Goal: Task Accomplishment & Management: Use online tool/utility

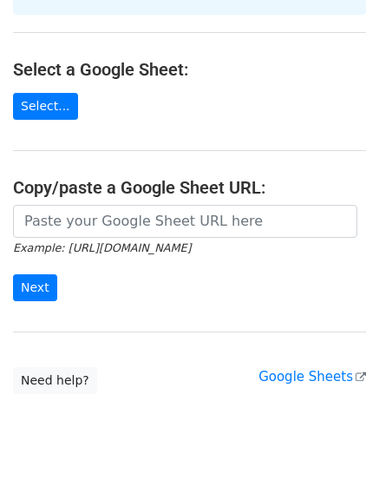
scroll to position [195, 0]
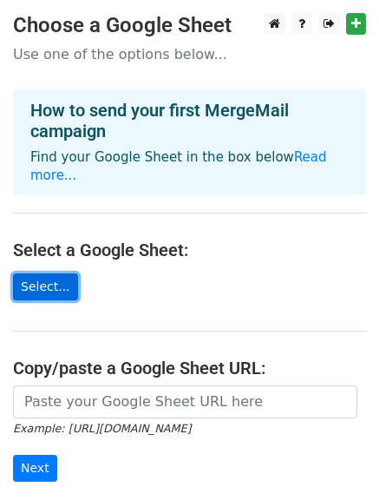
click at [49, 273] on link "Select..." at bounding box center [45, 286] width 65 height 27
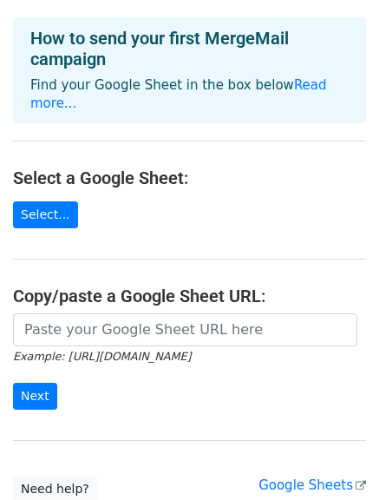
scroll to position [73, 0]
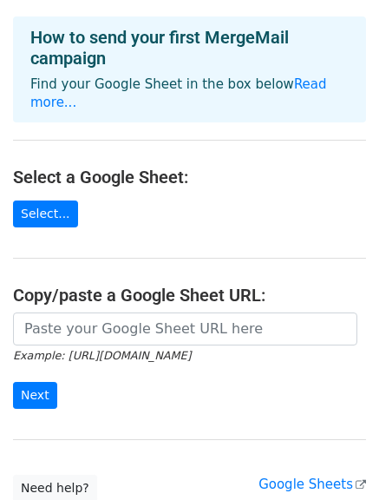
click at [71, 260] on main "Choose a Google Sheet Use one of the options below... How to send your first Me…" at bounding box center [189, 221] width 379 height 562
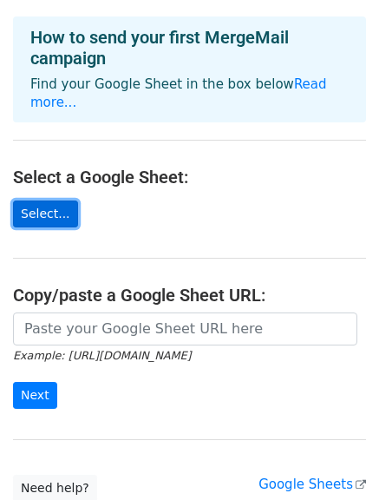
click at [35, 205] on link "Select..." at bounding box center [45, 214] width 65 height 27
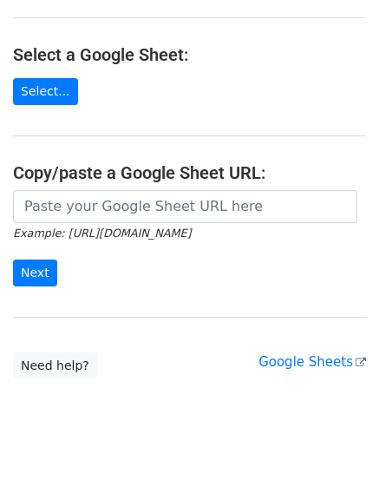
scroll to position [161, 0]
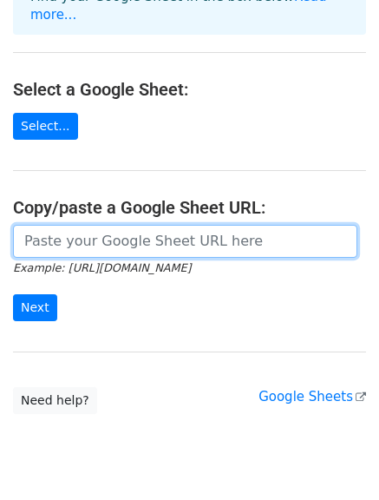
click at [92, 233] on input "url" at bounding box center [185, 241] width 345 height 33
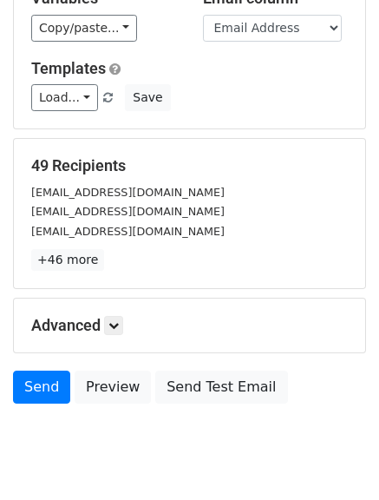
scroll to position [187, 0]
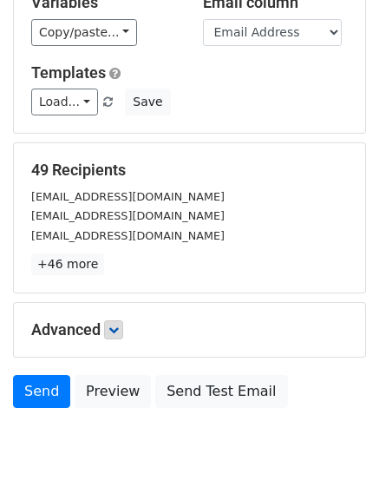
drag, startPoint x: 116, startPoint y: 341, endPoint x: 114, endPoint y: 329, distance: 12.4
click at [114, 329] on div "Advanced Tracking Track Opens UTM Codes Track Clicks Filters Only include sprea…" at bounding box center [190, 330] width 352 height 54
click at [114, 329] on icon at bounding box center [114, 330] width 10 height 10
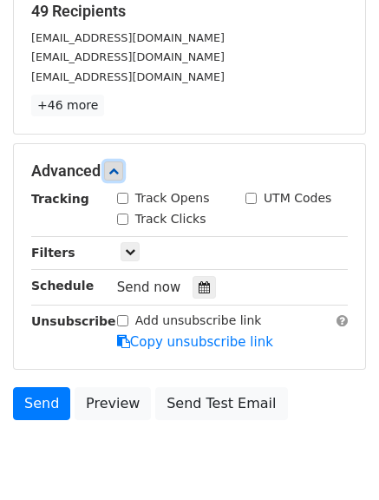
scroll to position [348, 0]
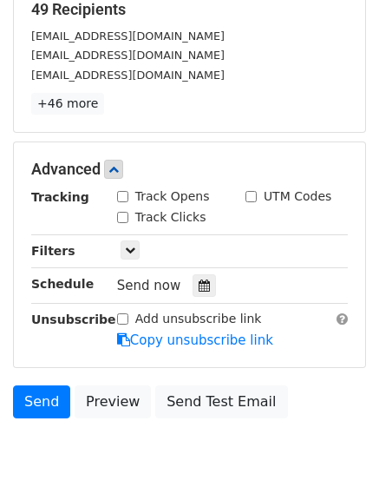
click at [125, 199] on input "Track Opens" at bounding box center [122, 196] width 11 height 11
checkbox input "true"
click at [127, 218] on input "Track Clicks" at bounding box center [122, 217] width 11 height 11
checkbox input "true"
click at [253, 199] on input "UTM Codes" at bounding box center [251, 196] width 11 height 11
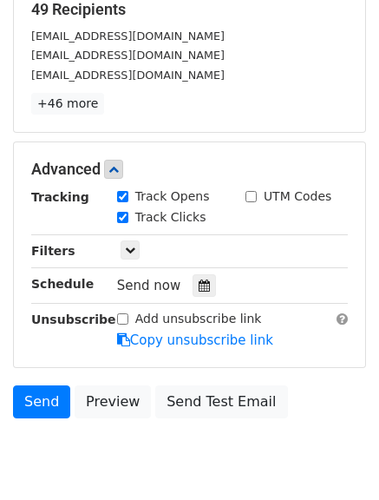
checkbox input "true"
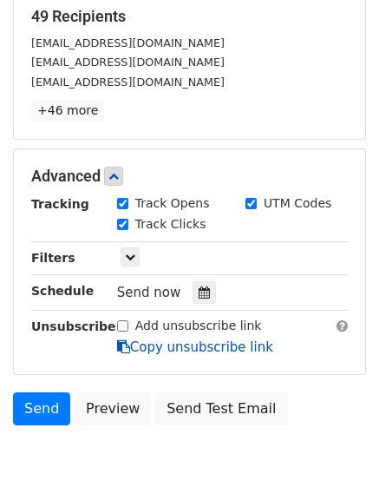
scroll to position [340, 0]
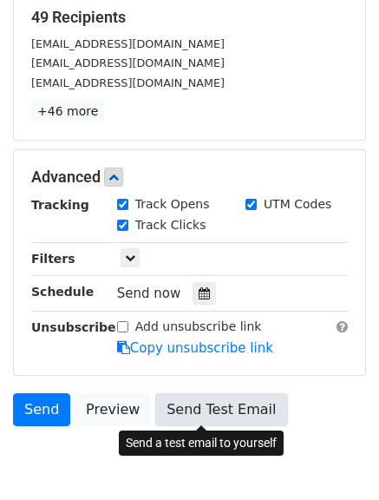
click at [176, 402] on link "Send Test Email" at bounding box center [221, 409] width 132 height 33
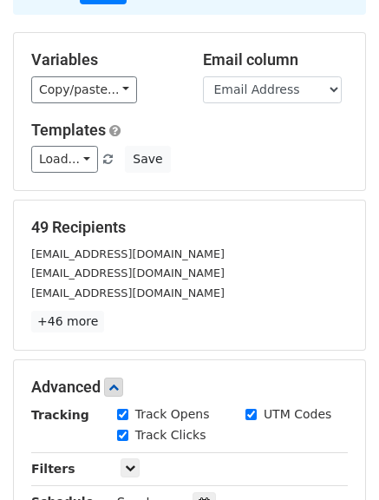
scroll to position [0, 0]
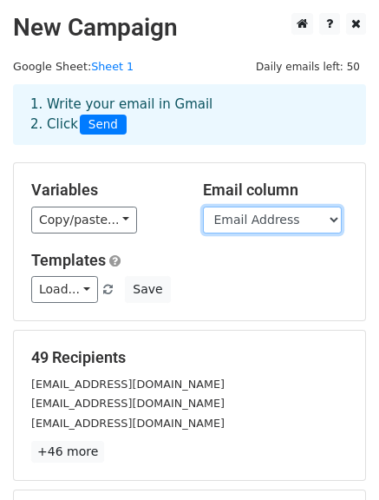
click at [272, 214] on select "Email Address" at bounding box center [272, 220] width 139 height 27
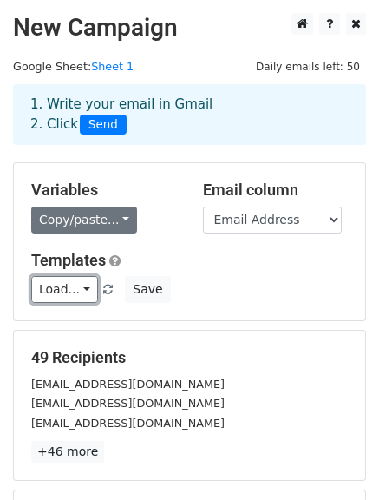
drag, startPoint x: 71, startPoint y: 303, endPoint x: 95, endPoint y: 224, distance: 82.6
click at [71, 303] on link "Load..." at bounding box center [64, 289] width 67 height 27
click at [80, 292] on link "Load..." at bounding box center [64, 289] width 67 height 27
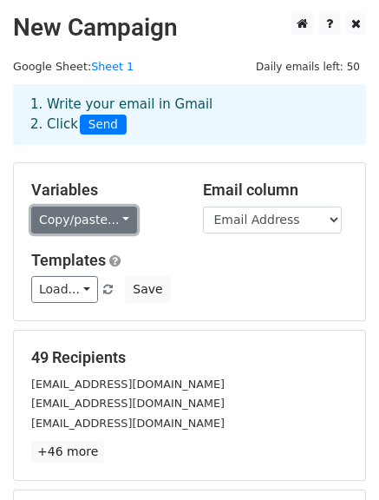
click at [101, 217] on link "Copy/paste..." at bounding box center [84, 220] width 106 height 27
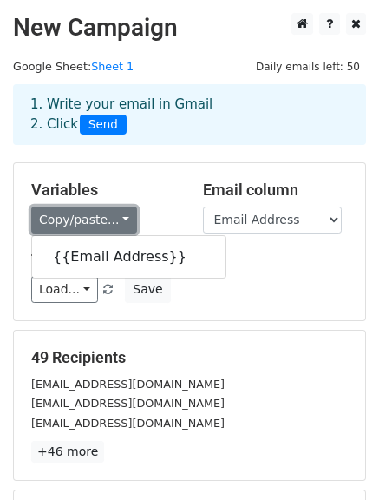
click at [101, 217] on link "Copy/paste..." at bounding box center [84, 220] width 106 height 27
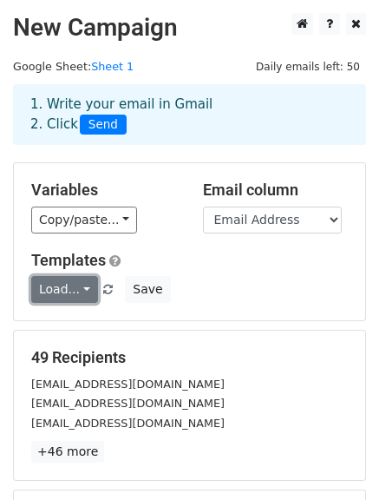
click at [77, 290] on link "Load..." at bounding box center [64, 289] width 67 height 27
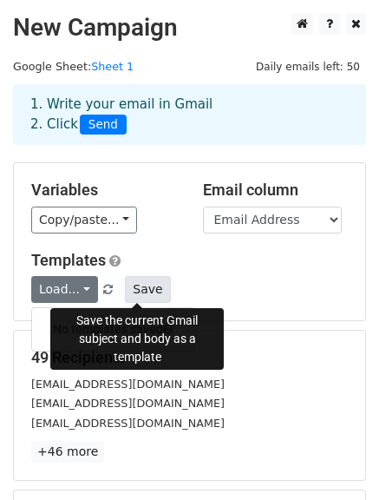
click at [144, 289] on button "Save" at bounding box center [147, 289] width 45 height 27
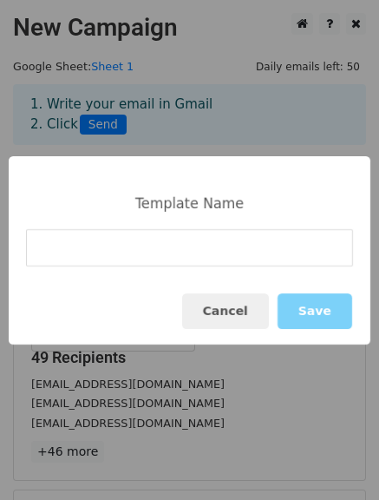
click at [144, 289] on div "Cancel Save" at bounding box center [190, 311] width 362 height 67
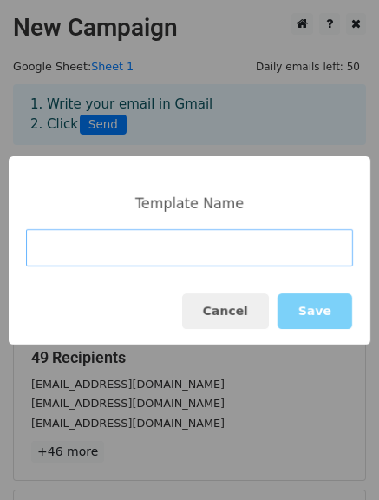
click at [177, 247] on input at bounding box center [189, 247] width 327 height 37
type input "1st"
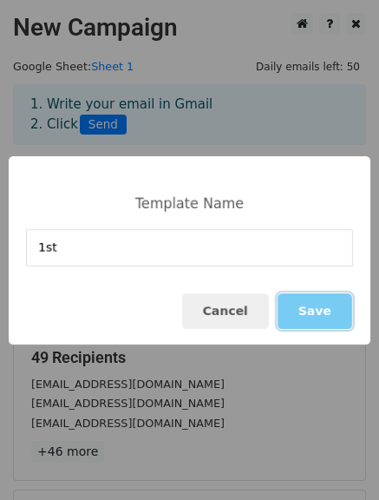
click at [320, 319] on button "Save" at bounding box center [315, 311] width 75 height 36
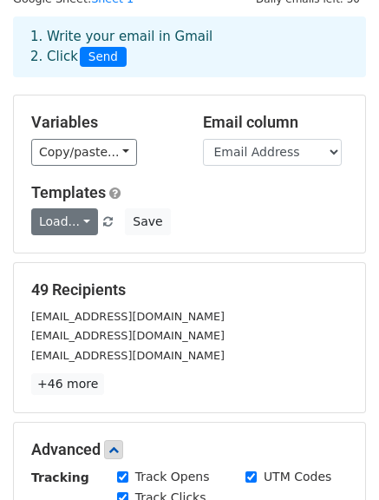
scroll to position [64, 0]
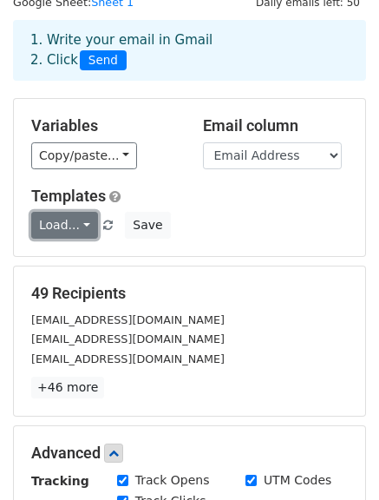
click at [82, 220] on link "Load..." at bounding box center [64, 225] width 67 height 27
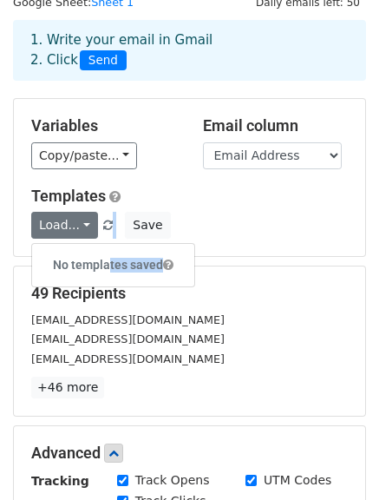
drag, startPoint x: 104, startPoint y: 258, endPoint x: 240, endPoint y: 256, distance: 135.4
click at [240, 256] on div "Variables Copy/paste... {{Email Address}} Email column Email Address Templates …" at bounding box center [190, 177] width 352 height 157
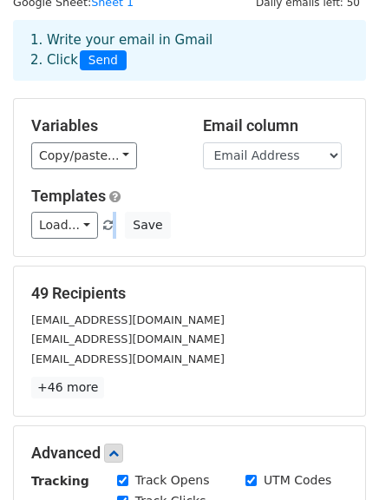
click at [240, 256] on div "Variables Copy/paste... {{Email Address}} Email column Email Address Templates …" at bounding box center [190, 177] width 352 height 157
click at [223, 187] on h5 "Templates" at bounding box center [189, 196] width 317 height 19
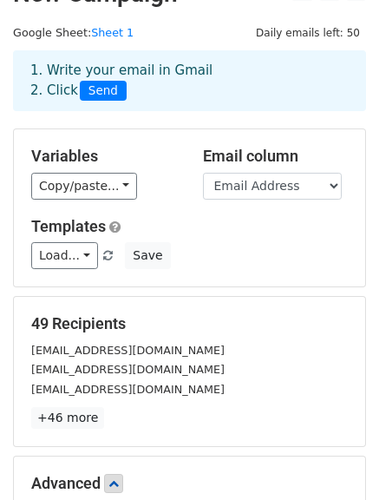
scroll to position [0, 0]
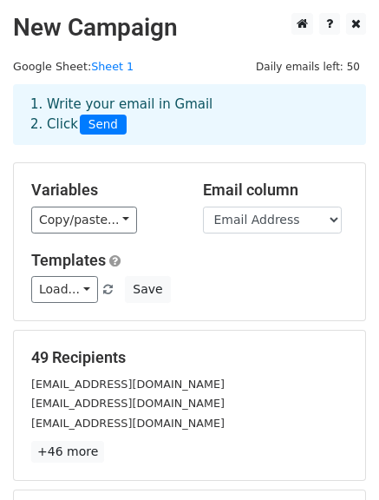
click at [48, 273] on div "Templates Load... No templates saved Save" at bounding box center [189, 277] width 343 height 53
click at [52, 288] on link "Load..." at bounding box center [64, 289] width 67 height 27
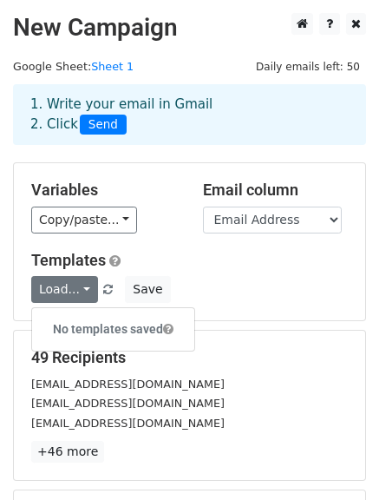
click at [95, 323] on h6 "No templates saved" at bounding box center [113, 329] width 162 height 29
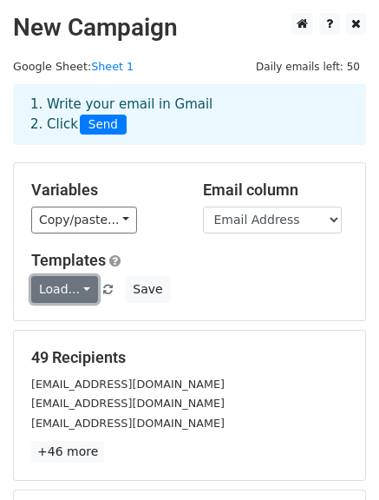
click at [67, 286] on link "Load..." at bounding box center [64, 289] width 67 height 27
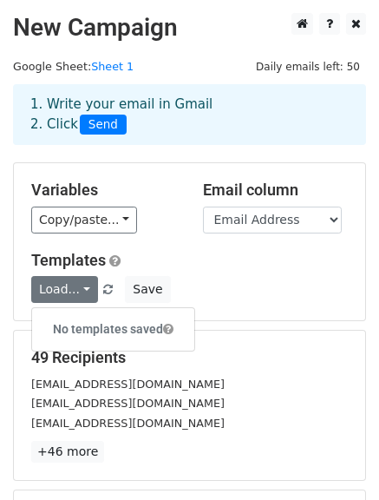
click at [169, 326] on span at bounding box center [168, 329] width 10 height 12
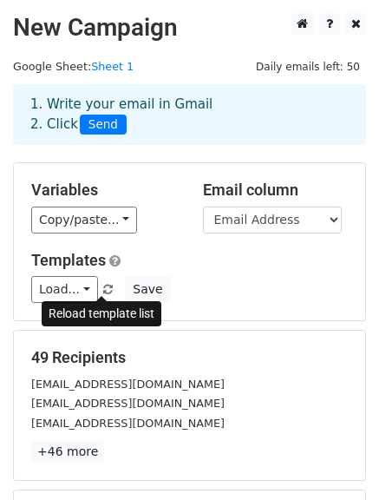
click at [103, 289] on span at bounding box center [108, 290] width 10 height 11
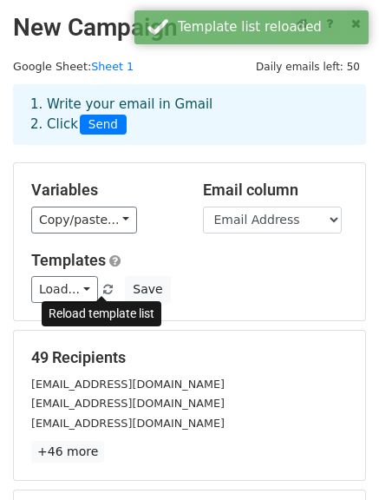
click at [103, 289] on span at bounding box center [108, 290] width 10 height 11
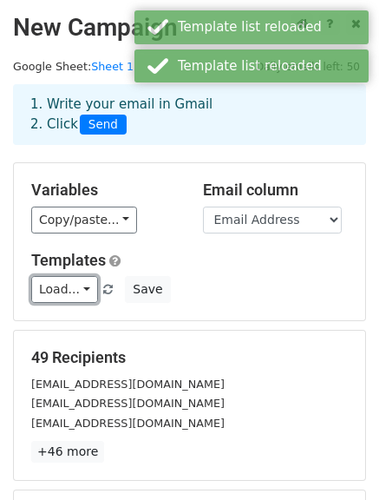
click at [83, 292] on link "Load..." at bounding box center [64, 289] width 67 height 27
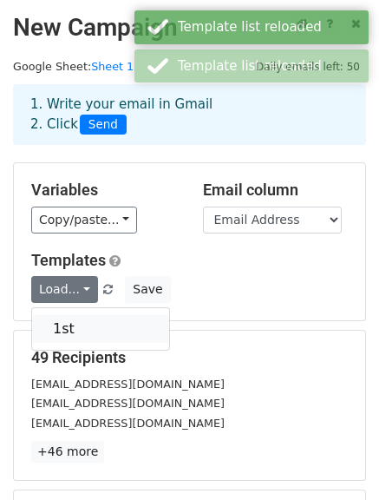
click at [93, 324] on link "1st" at bounding box center [100, 329] width 137 height 28
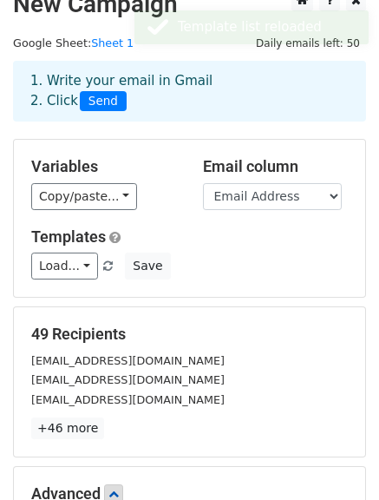
scroll to position [21, 0]
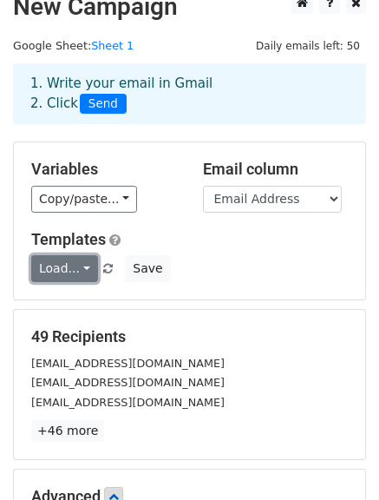
click at [81, 270] on link "Load..." at bounding box center [64, 268] width 67 height 27
click at [78, 306] on link "1st" at bounding box center [100, 308] width 137 height 28
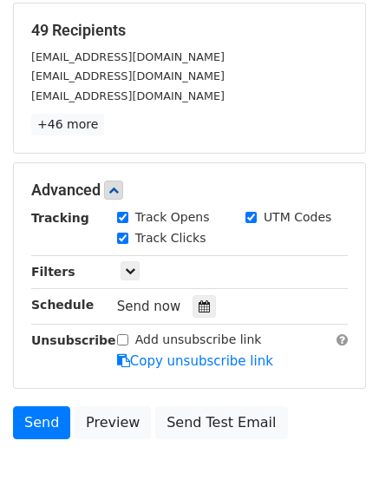
scroll to position [413, 0]
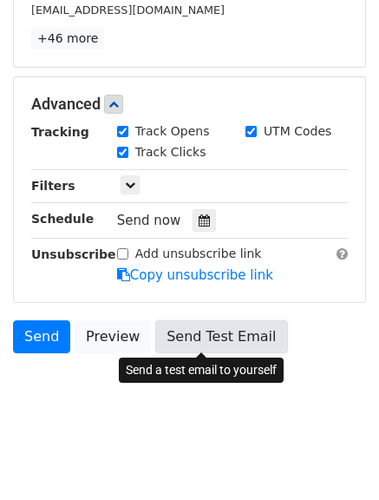
click at [173, 344] on link "Send Test Email" at bounding box center [221, 336] width 132 height 33
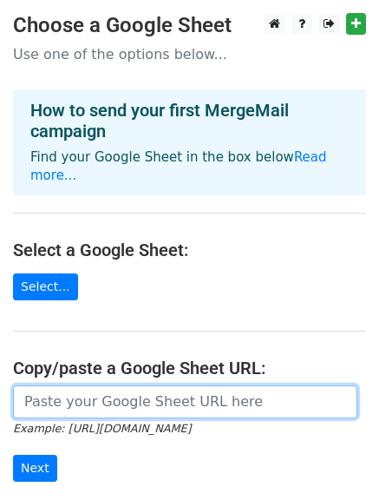
click at [148, 388] on input "url" at bounding box center [185, 401] width 345 height 33
paste input "https://docs.google.com/spreadsheets/d/1dL90GGvYs-EaSDSkv1fOftLrMY36vh7e1ev-2eI…"
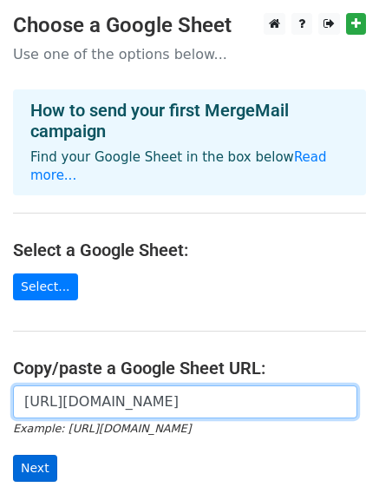
type input "https://docs.google.com/spreadsheets/d/1dL90GGvYs-EaSDSkv1fOftLrMY36vh7e1ev-2eI…"
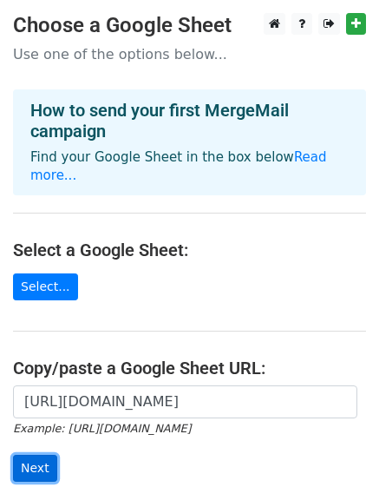
scroll to position [0, 0]
click at [45, 455] on input "Next" at bounding box center [35, 468] width 44 height 27
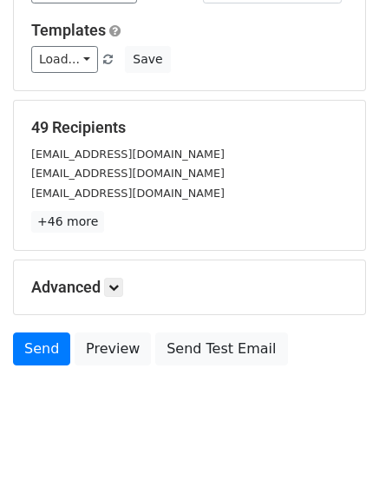
scroll to position [231, 0]
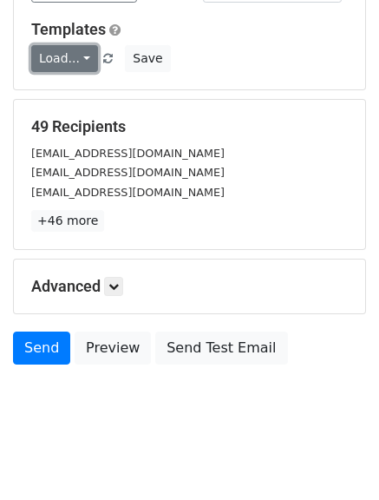
click at [89, 57] on link "Load..." at bounding box center [64, 58] width 67 height 27
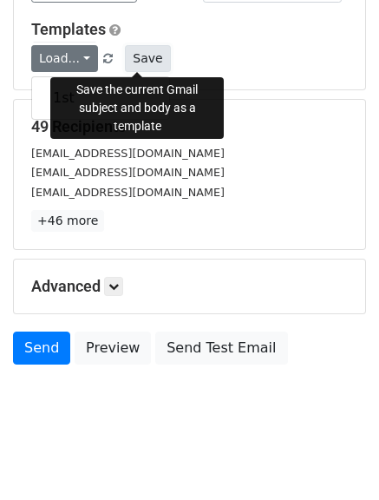
click at [139, 62] on button "Save" at bounding box center [147, 58] width 45 height 27
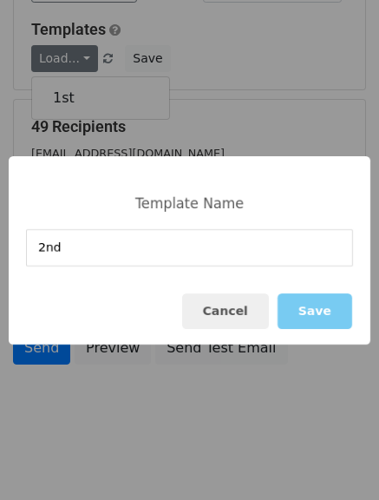
type input "2nd"
click at [319, 314] on button "Save" at bounding box center [315, 311] width 75 height 36
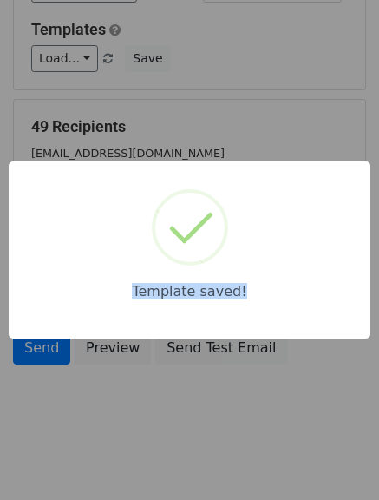
drag, startPoint x: 319, startPoint y: 314, endPoint x: 197, endPoint y: 114, distance: 234.9
click at [197, 114] on div "Template saved!" at bounding box center [189, 250] width 379 height 500
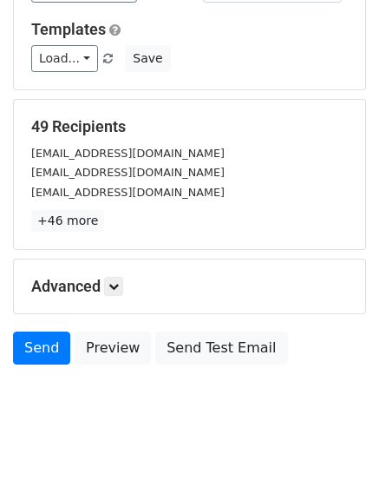
click at [197, 114] on div "49 Recipients bynotrenoir@gmail.com thriftedsection@gmail.com wildsoulrider1@gm…" at bounding box center [190, 174] width 352 height 149
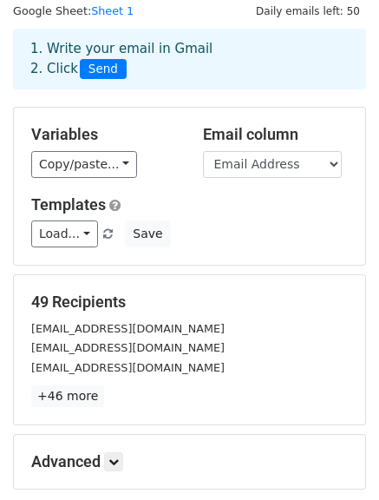
scroll to position [57, 0]
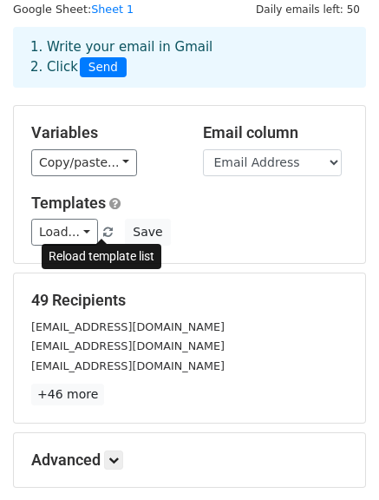
click at [104, 236] on span at bounding box center [108, 232] width 10 height 11
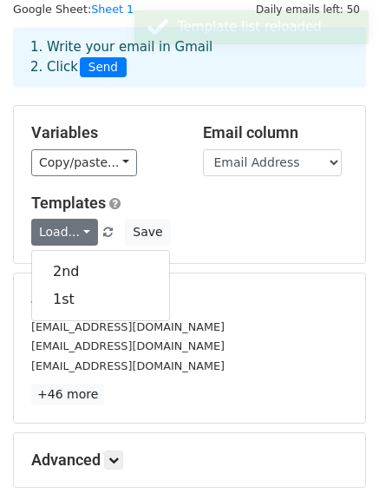
click at [78, 228] on link "Load..." at bounding box center [64, 232] width 67 height 27
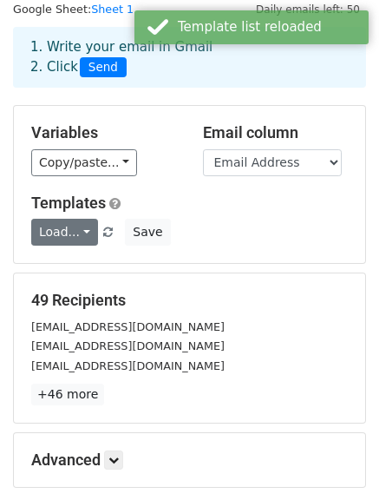
click at [78, 228] on link "Load..." at bounding box center [64, 232] width 67 height 27
click at [86, 258] on link "2nd" at bounding box center [100, 272] width 137 height 28
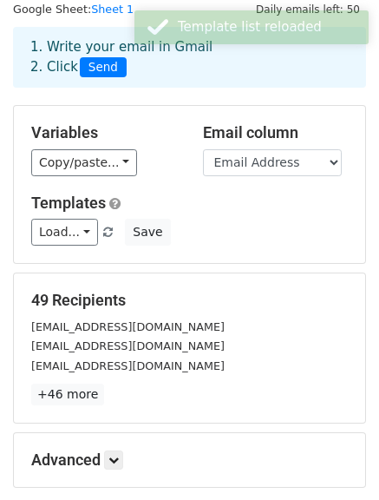
scroll to position [243, 0]
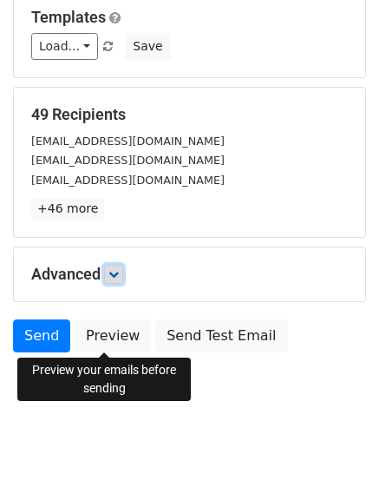
click at [119, 275] on icon at bounding box center [114, 274] width 10 height 10
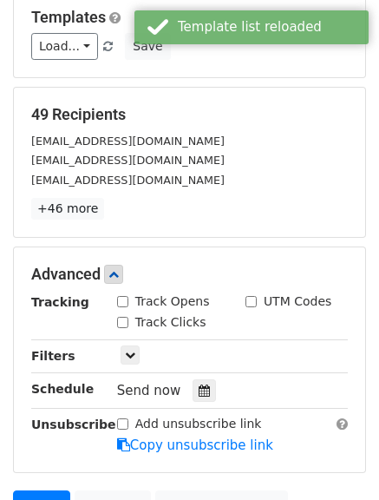
click at [130, 307] on div "Track Opens" at bounding box center [163, 302] width 93 height 18
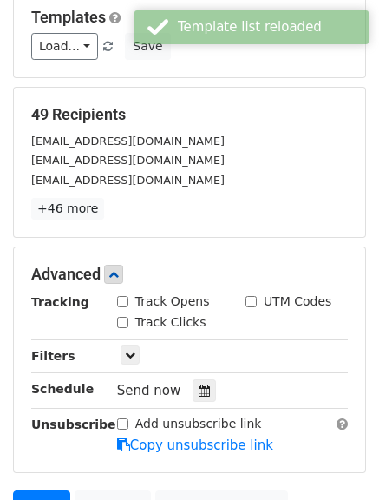
click at [125, 305] on input "Track Opens" at bounding box center [122, 301] width 11 height 11
checkbox input "true"
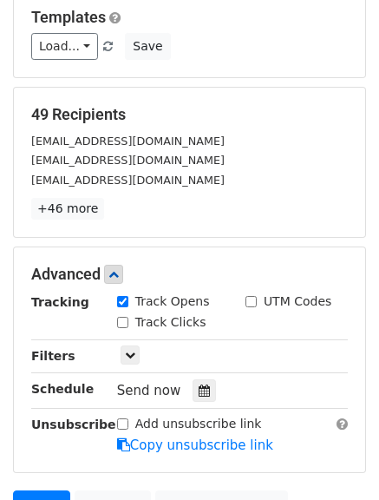
click at [128, 322] on input "Track Clicks" at bounding box center [122, 322] width 11 height 11
checkbox input "true"
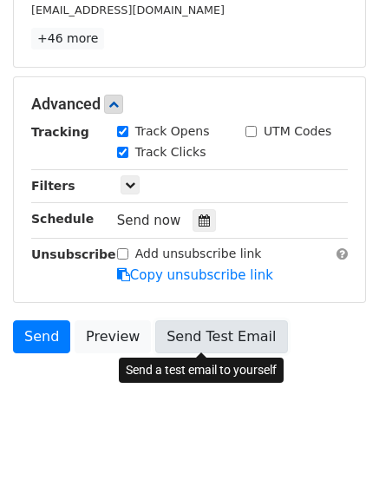
click at [176, 342] on link "Send Test Email" at bounding box center [221, 336] width 132 height 33
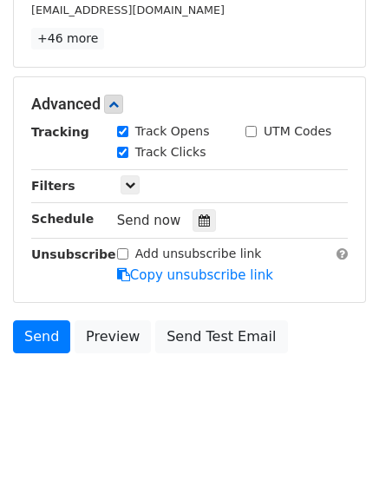
click at [176, 176] on div "Only include spreadsheet rows that match the following filters:" at bounding box center [232, 186] width 257 height 20
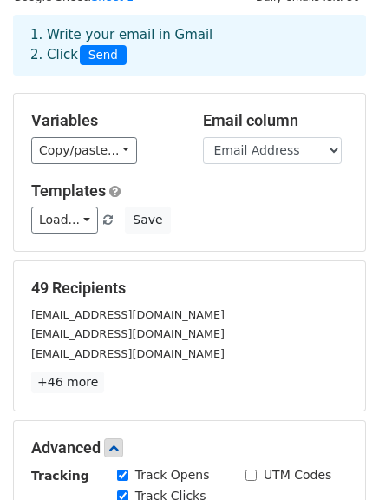
scroll to position [0, 0]
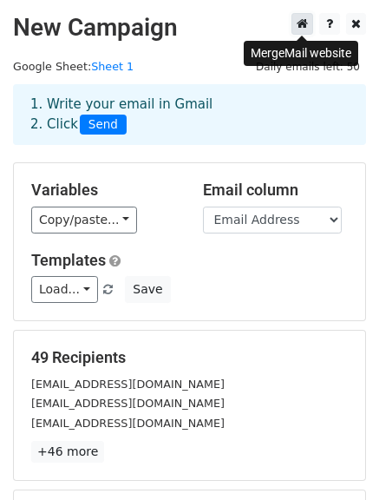
click at [307, 30] on icon at bounding box center [302, 23] width 11 height 12
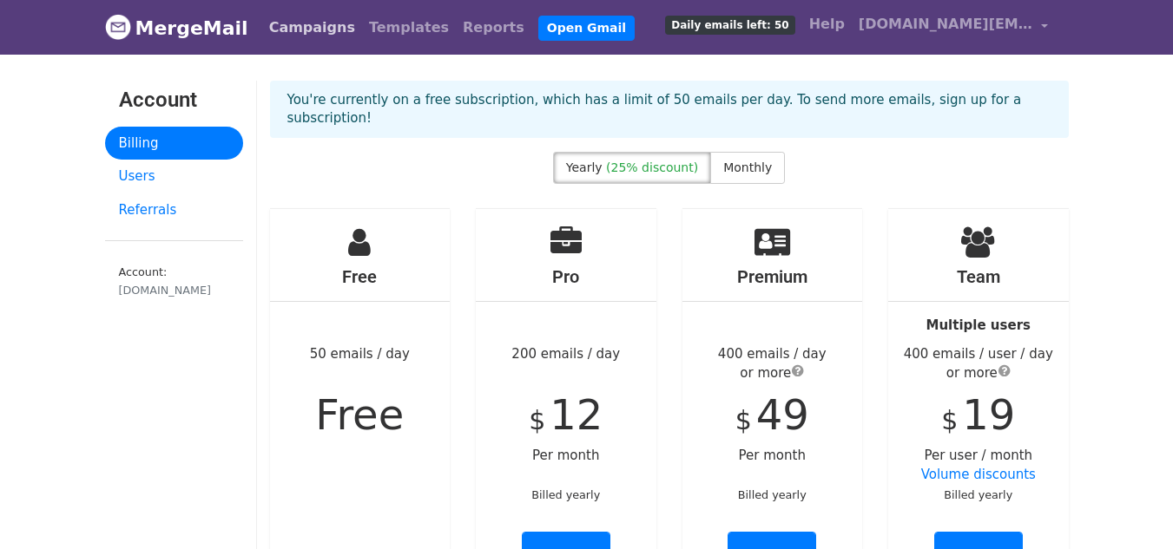
click at [281, 30] on link "Campaigns" at bounding box center [312, 27] width 100 height 35
